Goal: Task Accomplishment & Management: Use online tool/utility

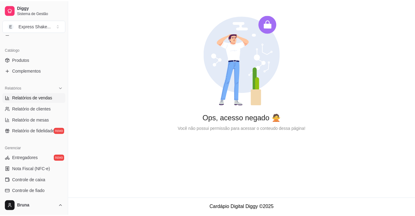
scroll to position [154, 0]
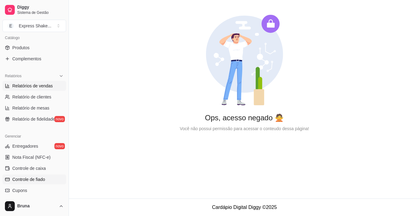
click at [42, 177] on span "Controle de fiado" at bounding box center [28, 179] width 33 height 6
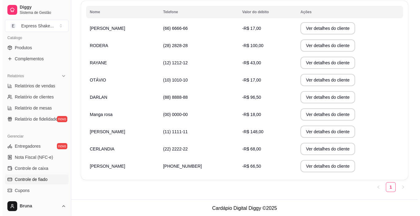
scroll to position [108, 0]
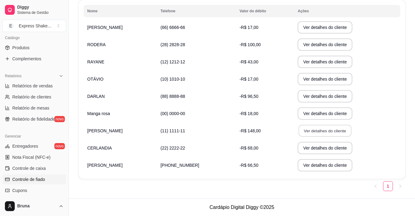
click at [312, 128] on button "Ver detalhes do cliente" at bounding box center [325, 131] width 53 height 12
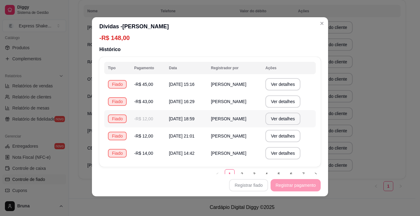
scroll to position [21, 0]
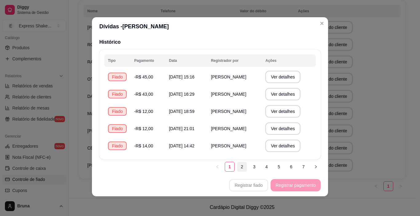
click at [237, 168] on link "2" at bounding box center [241, 166] width 9 height 9
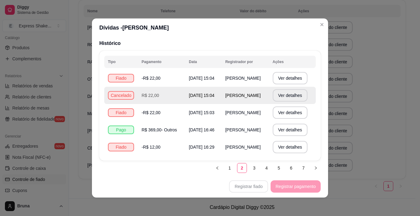
click at [241, 96] on span "[PERSON_NAME]" at bounding box center [242, 95] width 35 height 5
click at [220, 99] on td "[DATE] 15:04" at bounding box center [203, 95] width 36 height 17
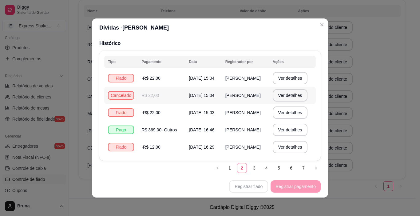
click at [220, 99] on td "[DATE] 15:04" at bounding box center [203, 95] width 36 height 17
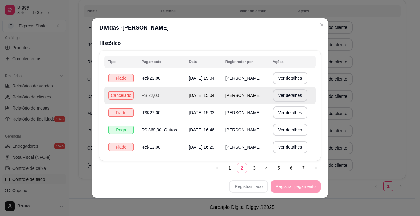
click at [233, 99] on td "[PERSON_NAME]" at bounding box center [245, 95] width 47 height 17
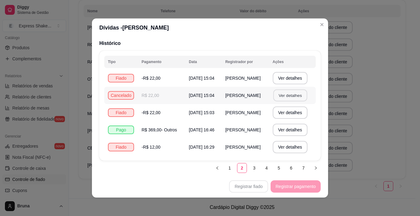
click at [279, 98] on button "Ver detalhes" at bounding box center [290, 95] width 34 height 12
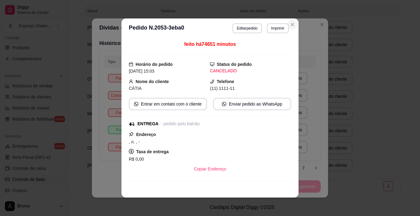
click at [291, 25] on icon "Close" at bounding box center [292, 24] width 2 height 2
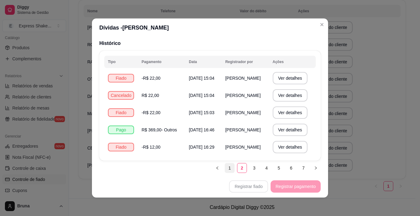
click at [225, 168] on link "1" at bounding box center [229, 167] width 9 height 9
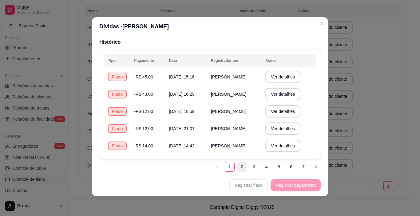
click at [239, 166] on link "2" at bounding box center [241, 166] width 9 height 9
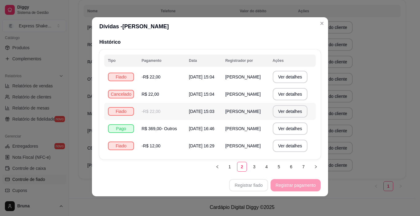
click at [214, 113] on span "[DATE] 15:03" at bounding box center [202, 111] width 26 height 5
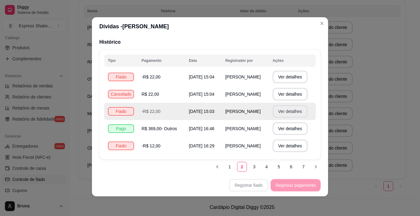
click at [279, 112] on button "Ver detalhes" at bounding box center [290, 111] width 35 height 12
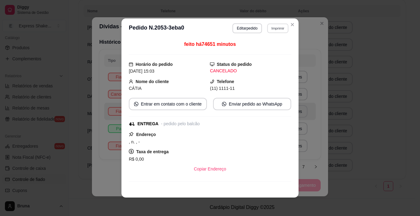
click at [276, 26] on button "Imprimir" at bounding box center [277, 28] width 21 height 10
click at [269, 51] on button "IMPRESSORA" at bounding box center [265, 50] width 45 height 10
